Goal: Task Accomplishment & Management: Manage account settings

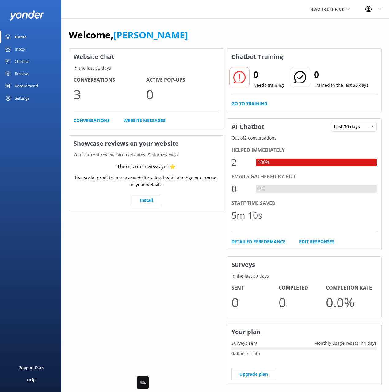
click at [15, 61] on div "Chatbot" at bounding box center [22, 61] width 15 height 12
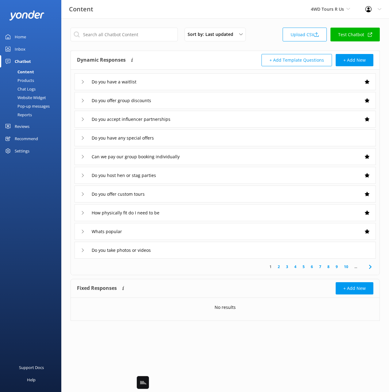
click at [27, 98] on div "Website Widget" at bounding box center [25, 97] width 42 height 9
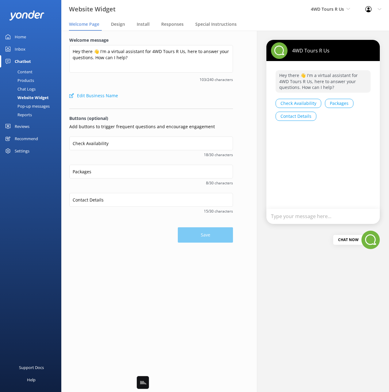
click at [138, 227] on div "Save" at bounding box center [151, 231] width 164 height 21
drag, startPoint x: 120, startPoint y: 145, endPoint x: 64, endPoint y: 144, distance: 56.4
click at [64, 144] on div "Welcome message Hey there 👋 I'm a virtual assistant for 4WD Tours R Us, here to…" at bounding box center [151, 140] width 180 height 218
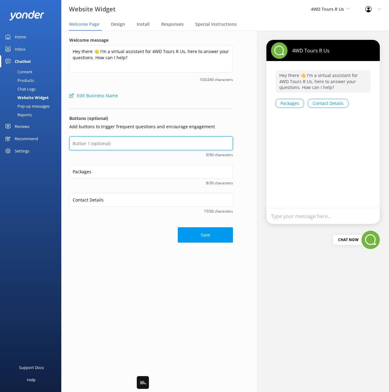
type input "Check Availability"
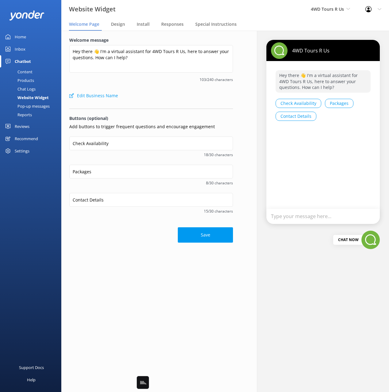
click at [115, 243] on div "Welcome message Hey there 👋 I'm a virtual assistant for 4WD Tours R Us, here to…" at bounding box center [151, 140] width 180 height 218
click at [150, 121] on p "Buttons (optional)" at bounding box center [151, 118] width 164 height 7
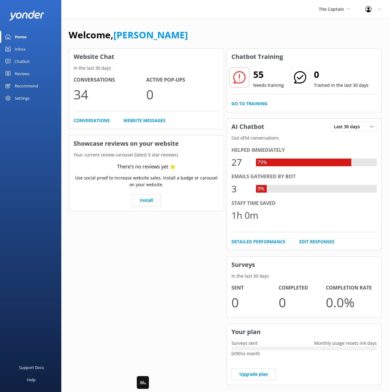
drag, startPoint x: 35, startPoint y: 58, endPoint x: 50, endPoint y: 57, distance: 14.7
click at [35, 58] on link "Chatbot" at bounding box center [30, 61] width 61 height 12
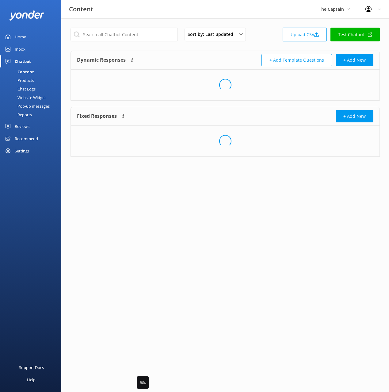
click at [231, 54] on div "+ Add Template Questions + Add New" at bounding box center [299, 60] width 148 height 12
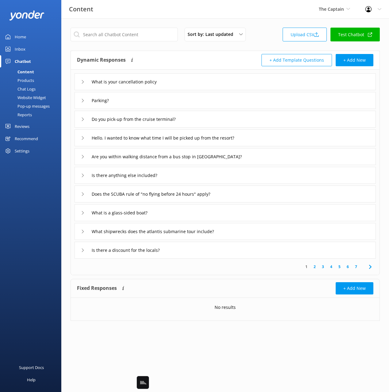
click at [365, 269] on span at bounding box center [370, 267] width 14 height 14
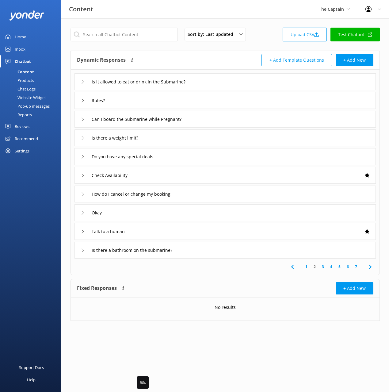
click at [366, 269] on span at bounding box center [370, 267] width 14 height 14
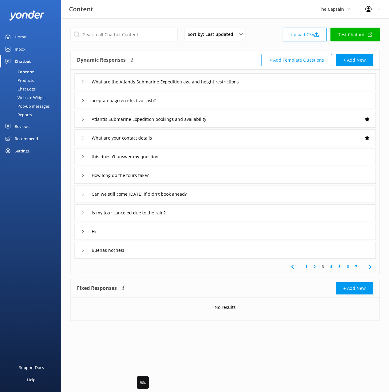
click at [201, 250] on div "Buenas noches!" at bounding box center [224, 250] width 301 height 17
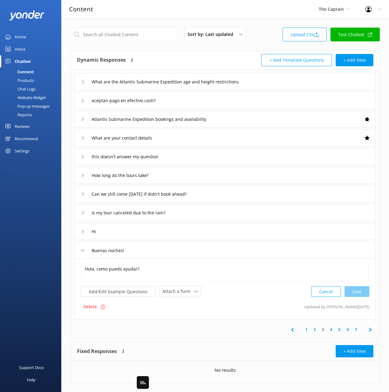
click at [249, 256] on div "Buenas noches!" at bounding box center [224, 250] width 301 height 17
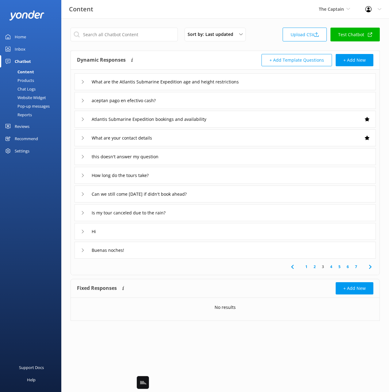
click at [369, 269] on icon at bounding box center [370, 266] width 7 height 7
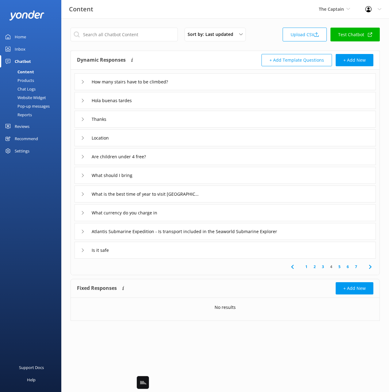
click at [369, 269] on icon at bounding box center [370, 266] width 7 height 7
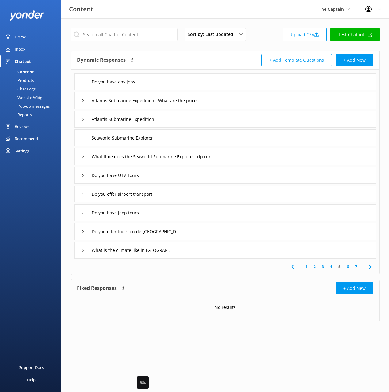
click at [369, 269] on icon at bounding box center [370, 266] width 7 height 7
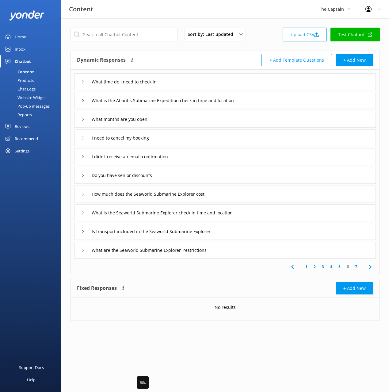
click at [369, 269] on icon at bounding box center [370, 266] width 7 height 7
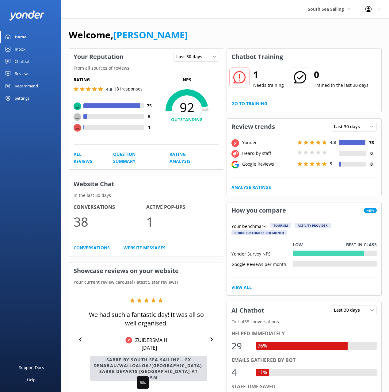
click at [21, 62] on div "Chatbot" at bounding box center [22, 61] width 15 height 12
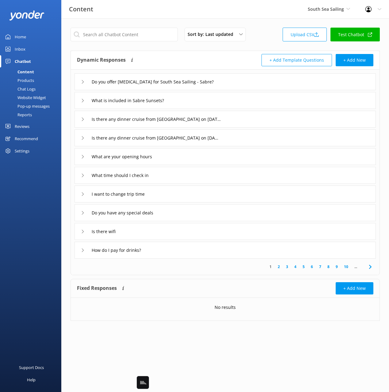
click at [239, 54] on div "+ Add Template Questions + Add New" at bounding box center [299, 60] width 148 height 12
click at [368, 266] on icon at bounding box center [370, 266] width 7 height 7
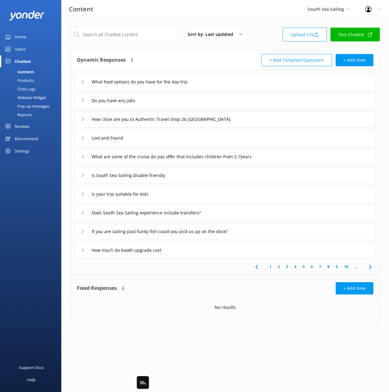
click at [368, 266] on icon at bounding box center [370, 266] width 7 height 7
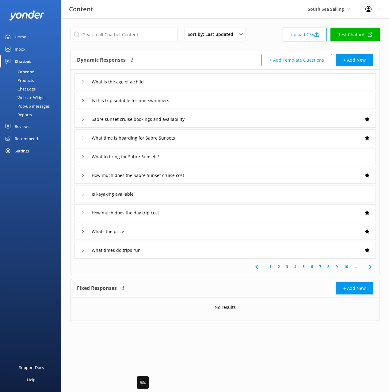
click at [368, 266] on icon at bounding box center [370, 266] width 7 height 7
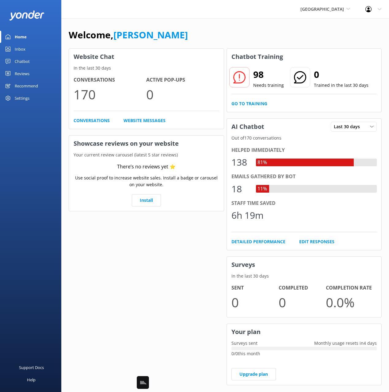
drag, startPoint x: 21, startPoint y: 66, endPoint x: 58, endPoint y: 64, distance: 37.1
click at [21, 66] on div "Chatbot" at bounding box center [22, 61] width 15 height 12
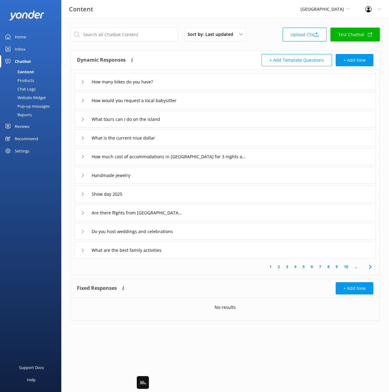
click at [244, 50] on div "Sort by: Last updated Title Last updated Upload CSV Test Chatbot Dynamic Respon…" at bounding box center [225, 178] width 328 height 321
click at [371, 265] on icon at bounding box center [370, 266] width 7 height 7
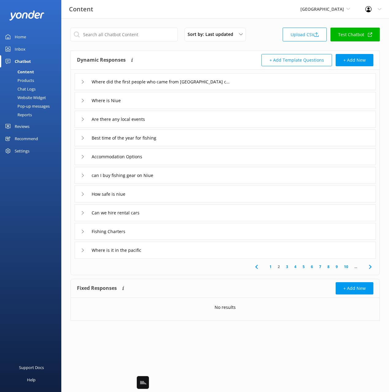
click at [371, 265] on icon at bounding box center [370, 266] width 7 height 7
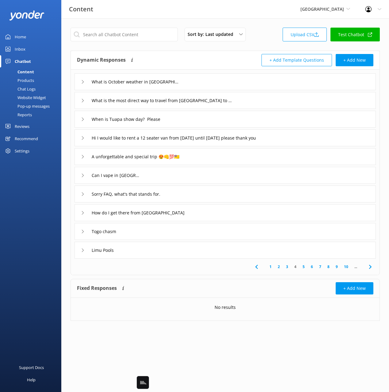
click at [371, 265] on icon at bounding box center [370, 266] width 7 height 7
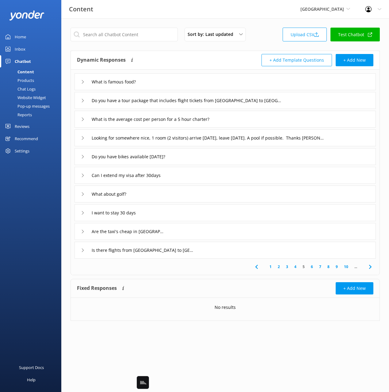
click at [371, 265] on icon at bounding box center [370, 266] width 7 height 7
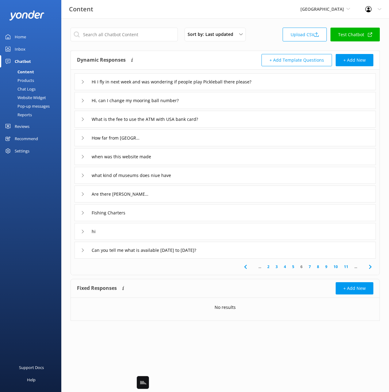
click at [371, 265] on icon at bounding box center [370, 266] width 7 height 7
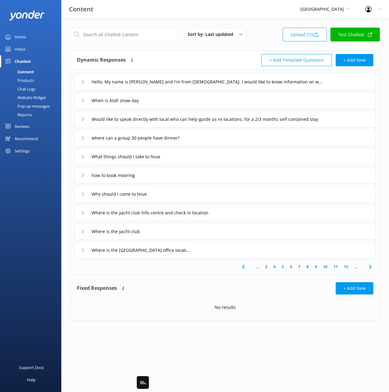
drag, startPoint x: 154, startPoint y: 49, endPoint x: 116, endPoint y: 46, distance: 38.4
click at [153, 49] on div "Sort by: Last updated Title Last updated Upload CSV Test Chatbot Dynamic Respon…" at bounding box center [225, 178] width 328 height 321
click at [25, 39] on div "Home" at bounding box center [20, 37] width 11 height 12
